Goal: Task Accomplishment & Management: Manage account settings

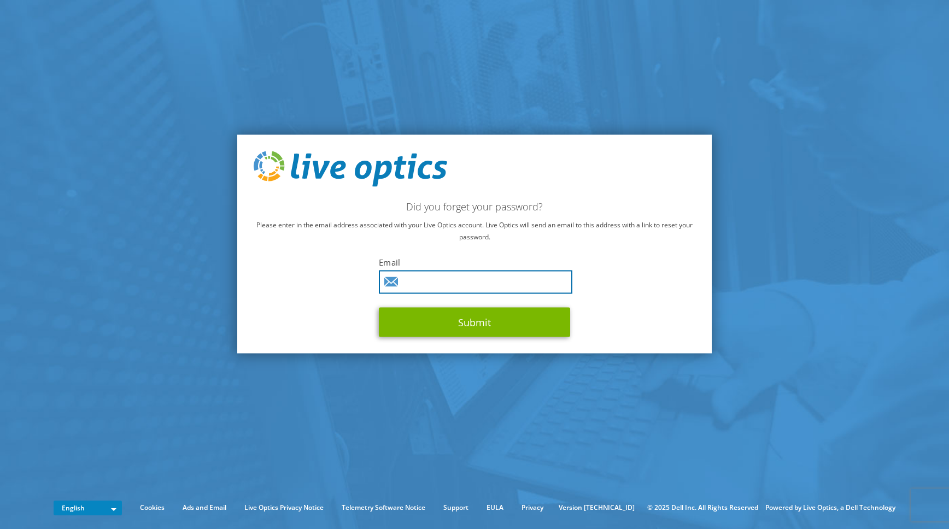
click at [474, 288] on input "text" at bounding box center [476, 283] width 194 height 24
type input "apigeon@csf.bc.ca"
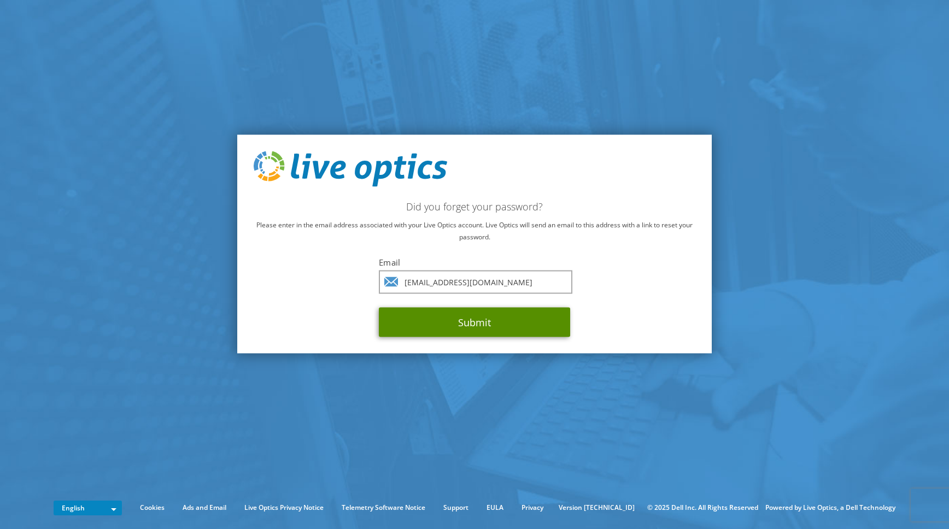
click at [444, 329] on button "Submit" at bounding box center [474, 323] width 191 height 30
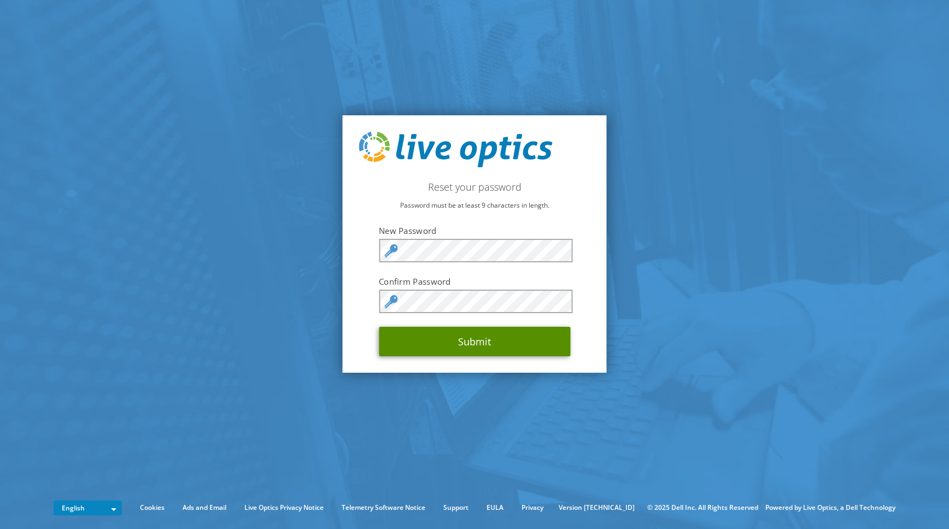
click at [448, 341] on button "Submit" at bounding box center [474, 342] width 191 height 30
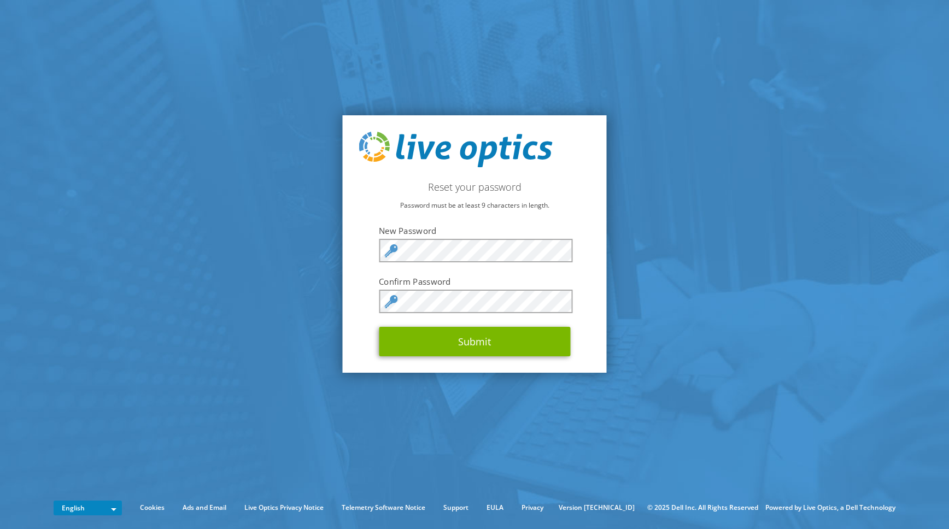
click at [292, 218] on section "Reset your password Password must be at least 9 characters in length. New Passw…" at bounding box center [474, 244] width 949 height 488
